Goal: Task Accomplishment & Management: Use online tool/utility

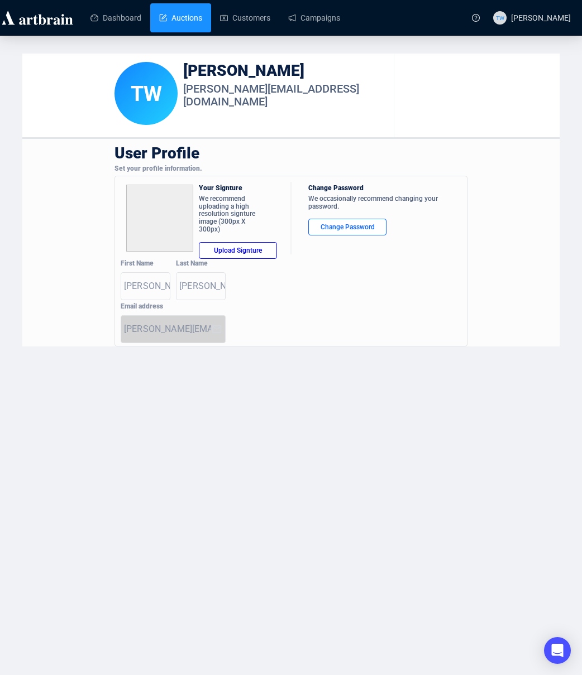
click at [193, 17] on link "Auctions" at bounding box center [180, 17] width 43 height 29
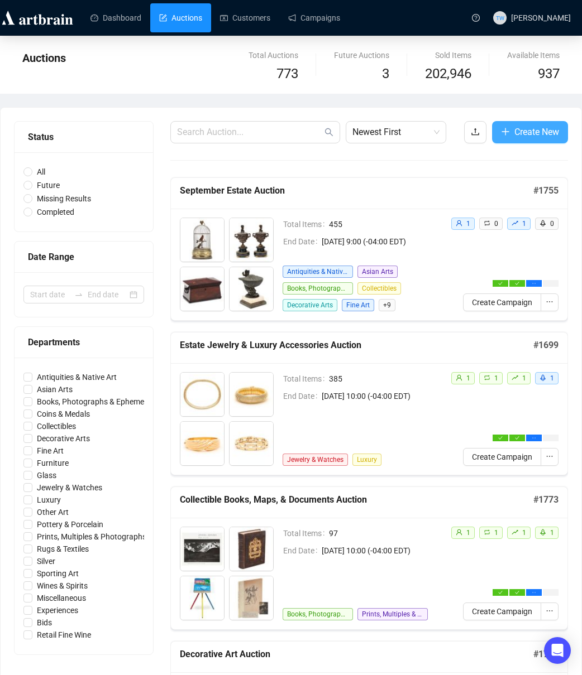
click at [536, 133] on span "Create New" at bounding box center [536, 132] width 45 height 14
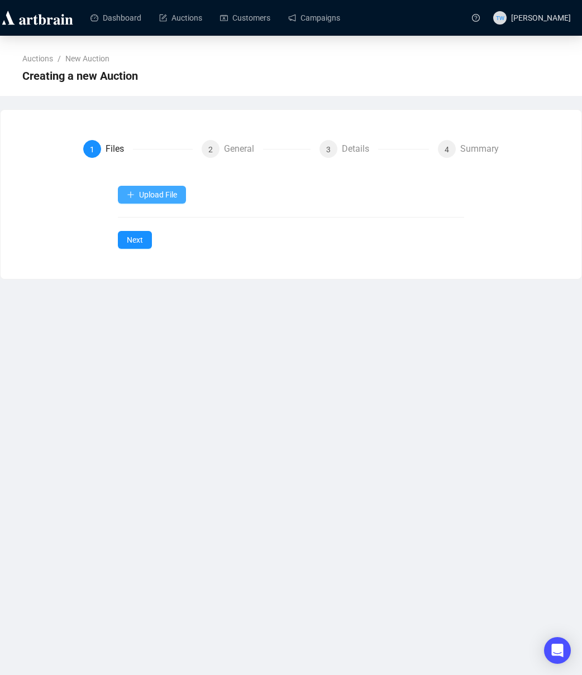
click at [160, 196] on span "Upload File" at bounding box center [158, 194] width 38 height 9
click at [145, 222] on span "Items" at bounding box center [153, 221] width 52 height 12
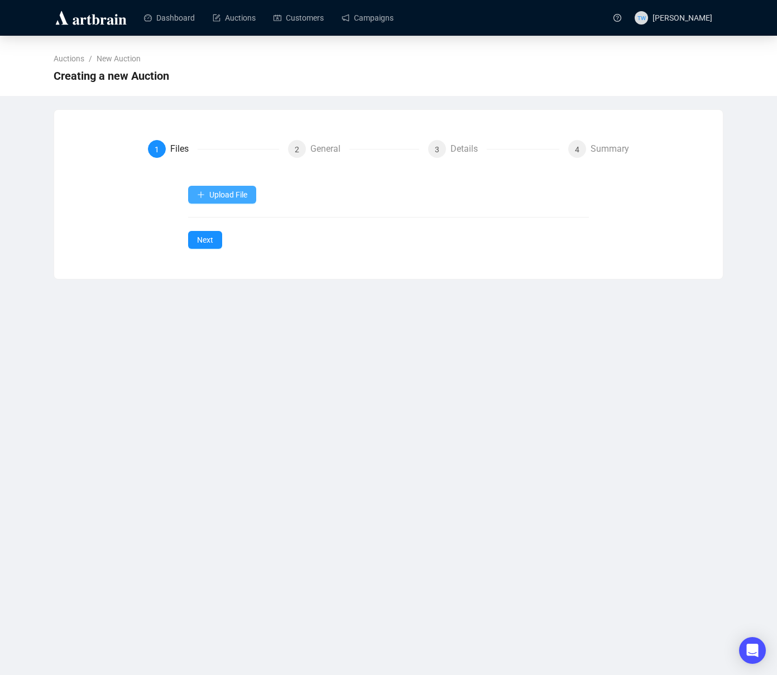
click at [208, 195] on button "Upload File" at bounding box center [222, 195] width 68 height 18
click at [209, 222] on span "Items" at bounding box center [223, 221] width 52 height 12
